Goal: Task Accomplishment & Management: Manage account settings

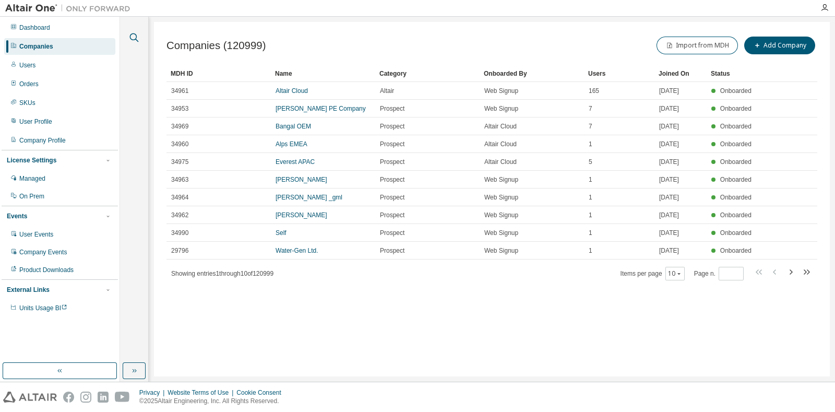
click at [135, 37] on icon "button" at bounding box center [134, 37] width 13 height 13
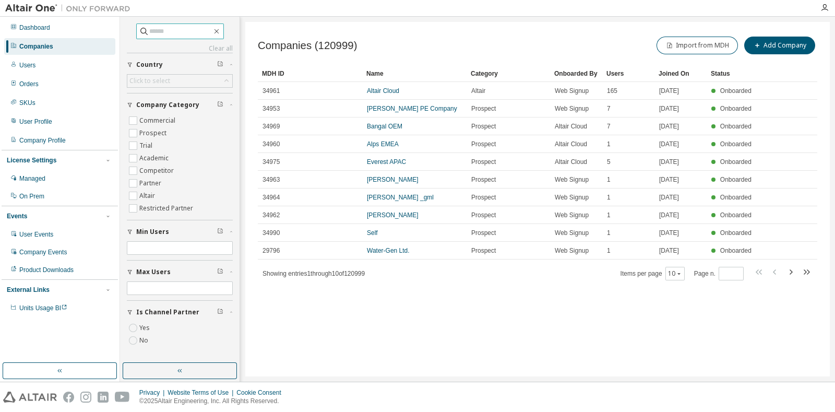
click at [179, 33] on input "text" at bounding box center [180, 31] width 63 height 10
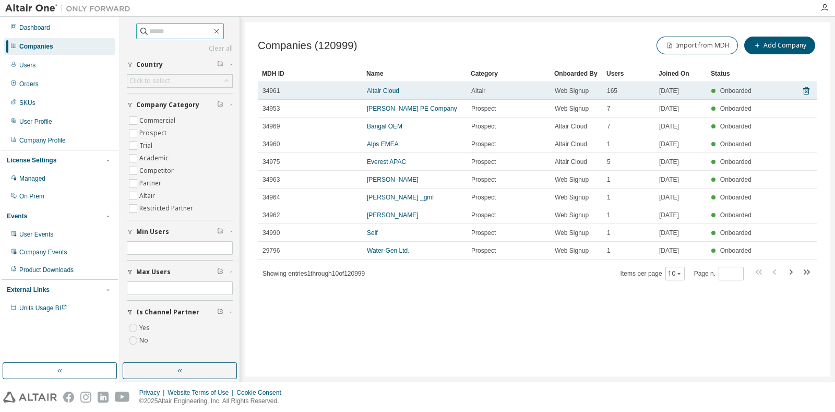
paste input "**********"
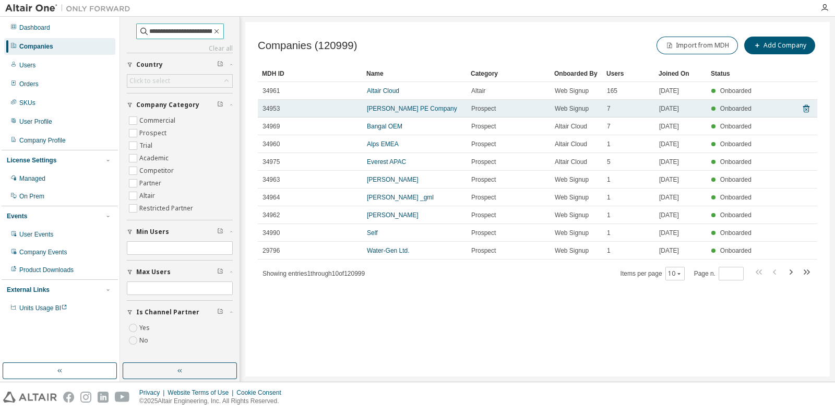
scroll to position [0, 23]
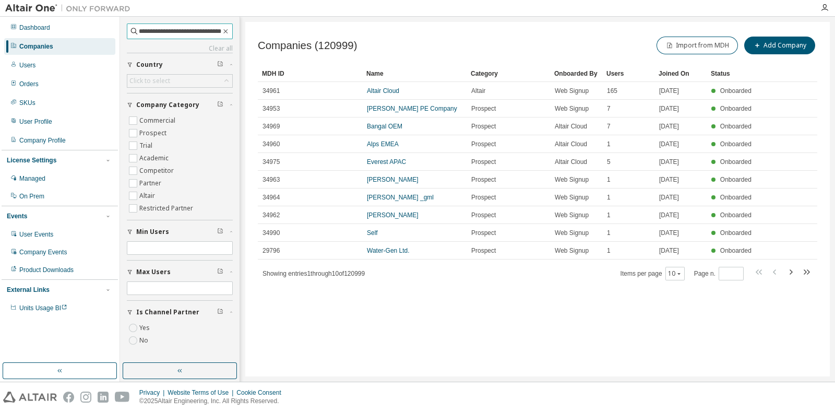
type input "**********"
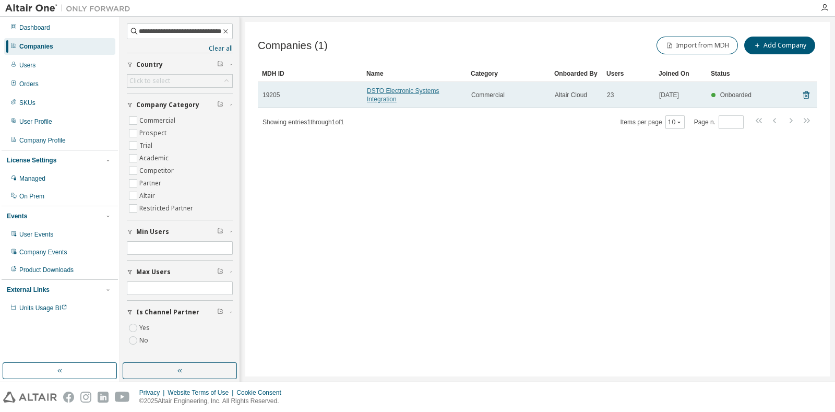
click at [385, 93] on link "DSTO Electronic Systems Integration" at bounding box center [403, 95] width 72 height 16
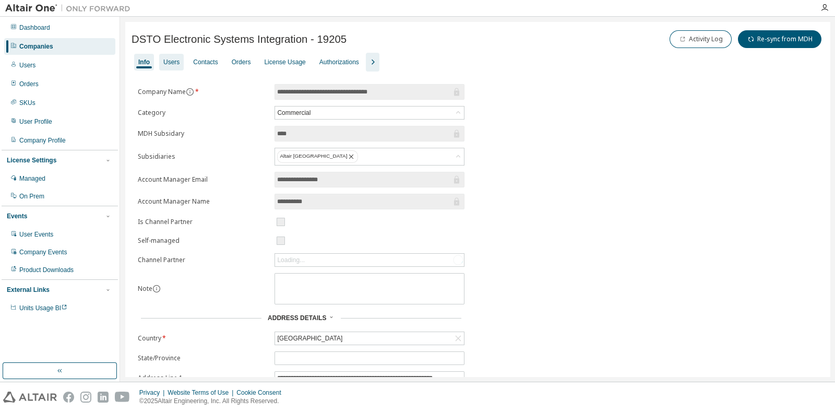
click at [178, 64] on div "Users" at bounding box center [171, 62] width 16 height 8
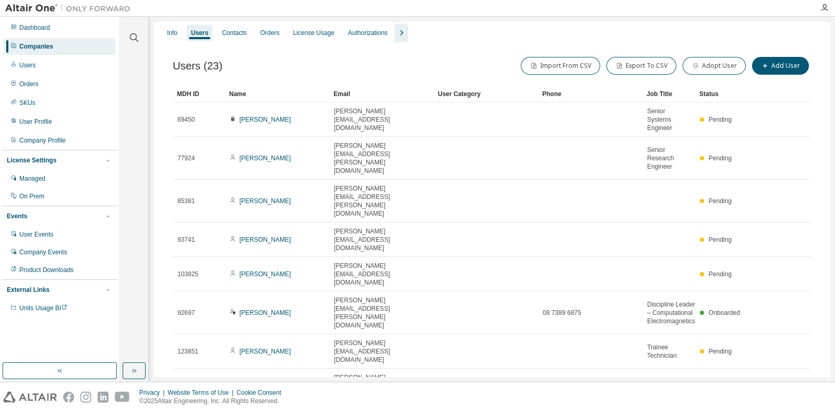
scroll to position [45, 0]
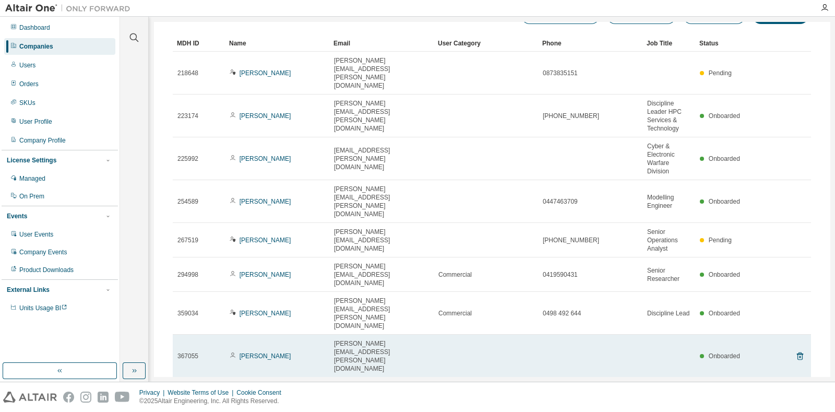
scroll to position [87, 0]
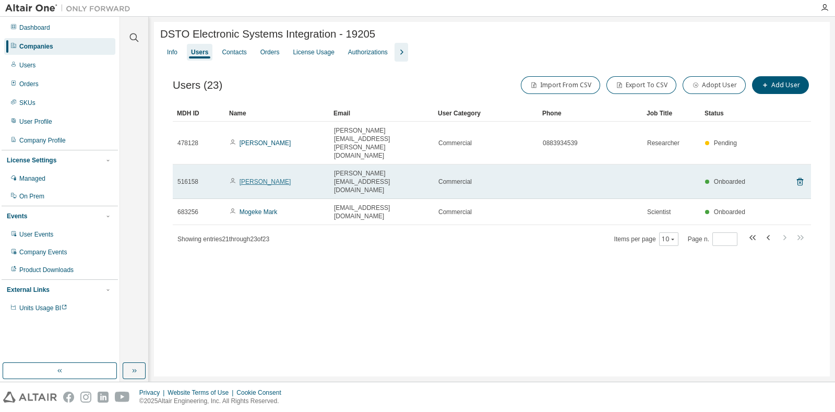
click at [265, 178] on link "Morteza Shahpari" at bounding box center [266, 181] width 52 height 7
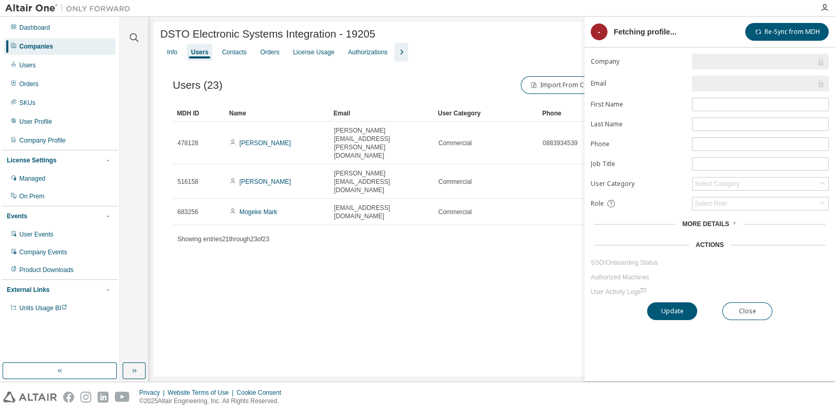
type input "*"
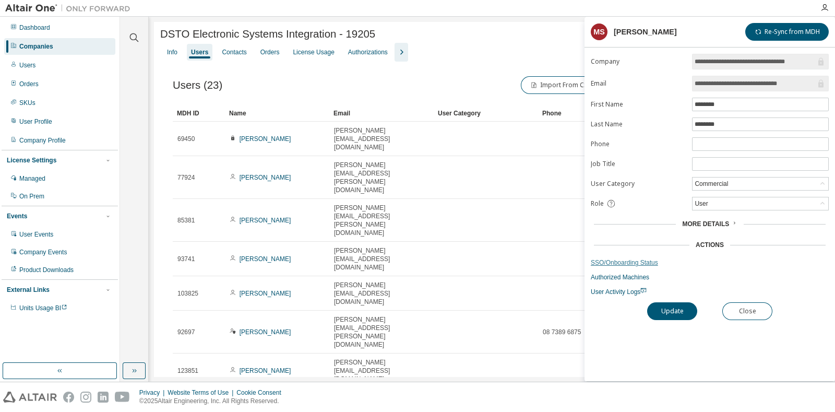
click at [630, 262] on link "SSO/Onboarding Status" at bounding box center [710, 262] width 238 height 8
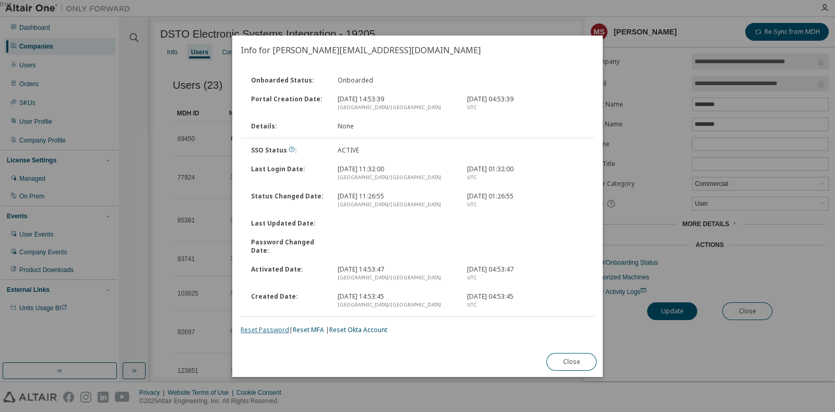
click at [263, 328] on link "Reset Password" at bounding box center [265, 329] width 49 height 9
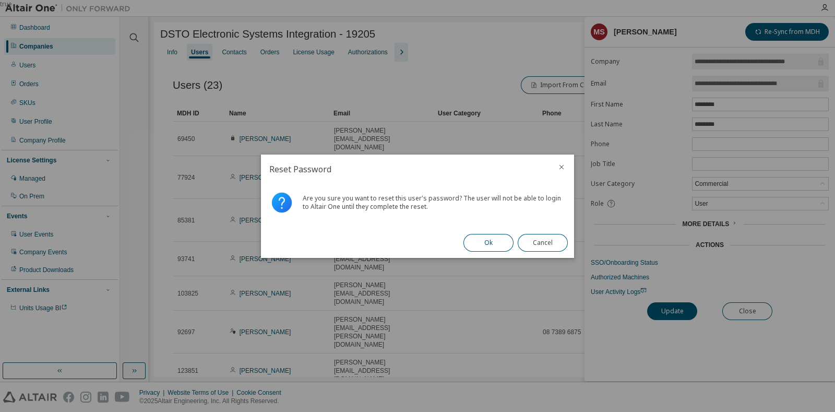
click at [485, 240] on button "Ok" at bounding box center [488, 243] width 50 height 18
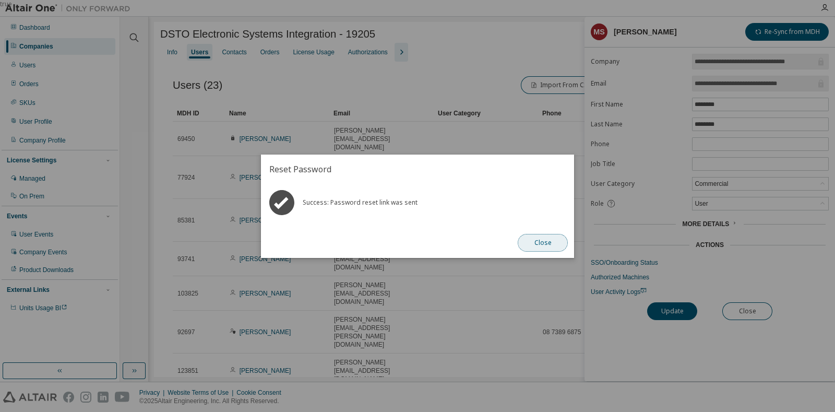
click at [545, 244] on button "Close" at bounding box center [543, 243] width 50 height 18
